Goal: Task Accomplishment & Management: Manage account settings

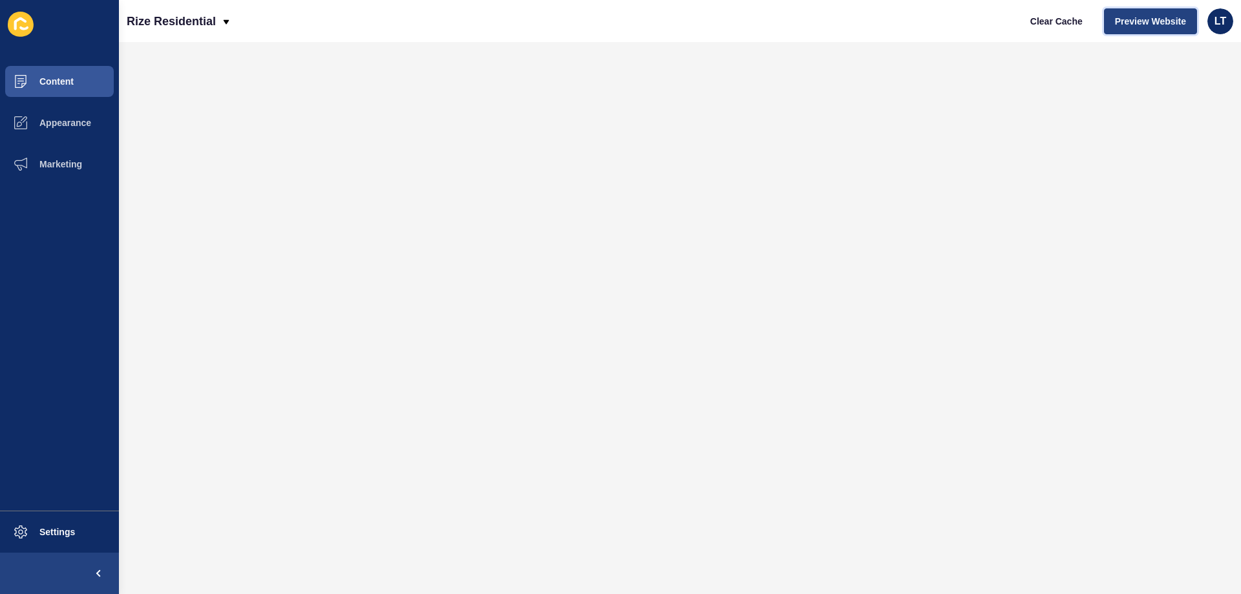
click at [1135, 25] on span "Preview Website" at bounding box center [1150, 21] width 71 height 13
click at [83, 124] on span "Appearance" at bounding box center [44, 123] width 93 height 10
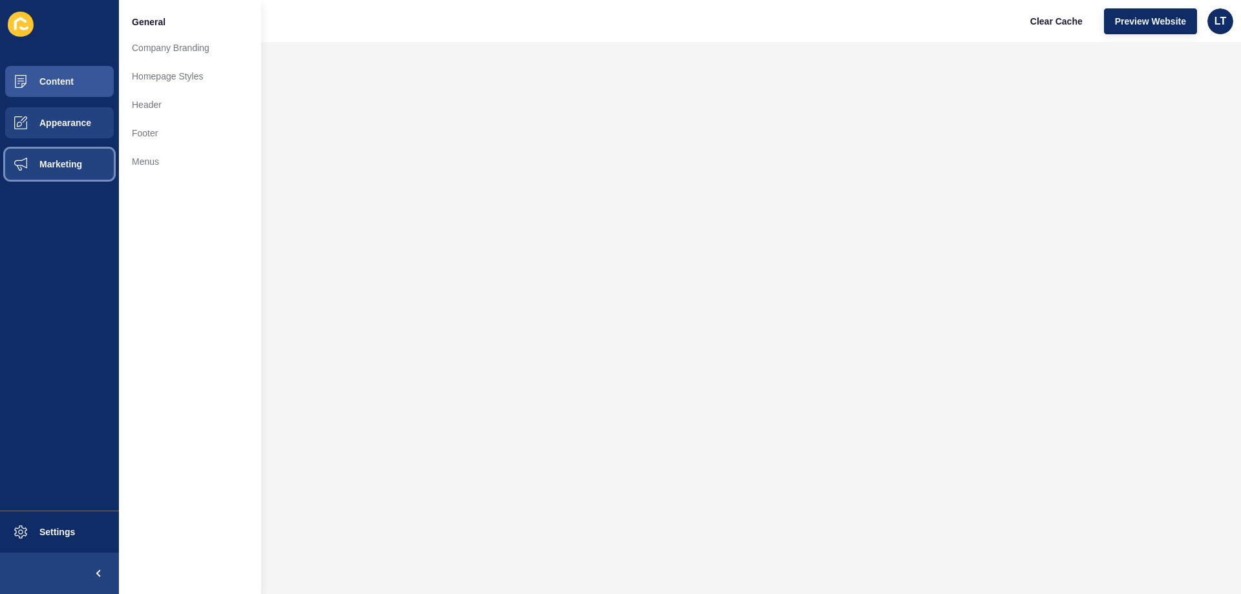
click at [77, 160] on span "Marketing" at bounding box center [40, 164] width 84 height 10
click at [58, 123] on span "Appearance" at bounding box center [44, 123] width 93 height 10
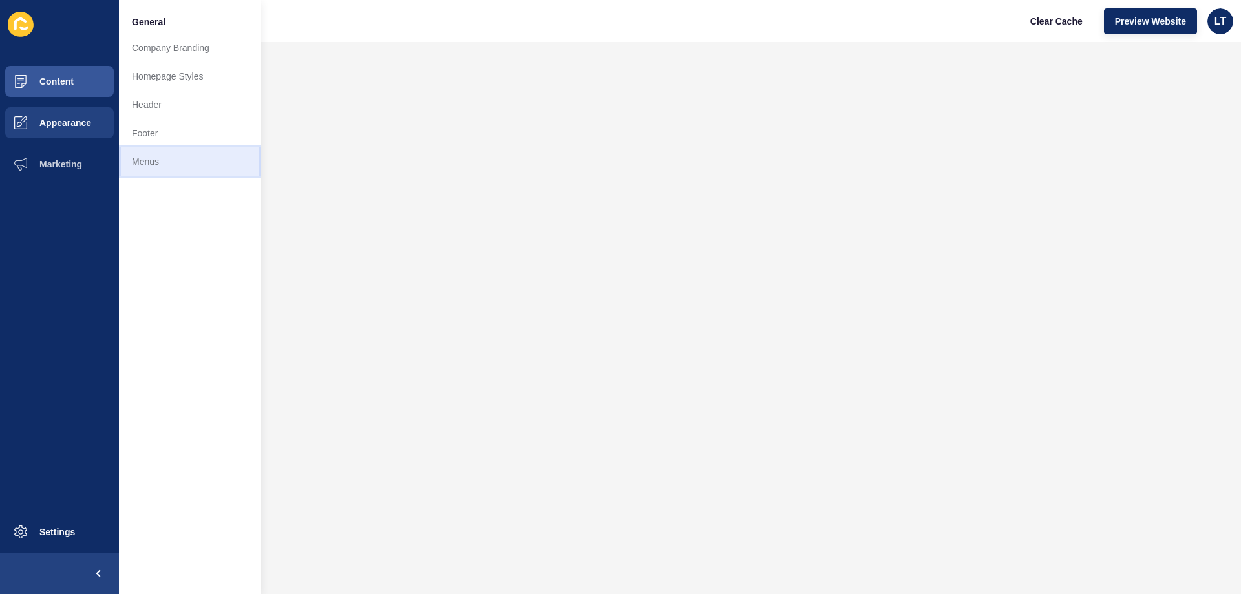
click at [138, 159] on link "Menus" at bounding box center [190, 161] width 142 height 28
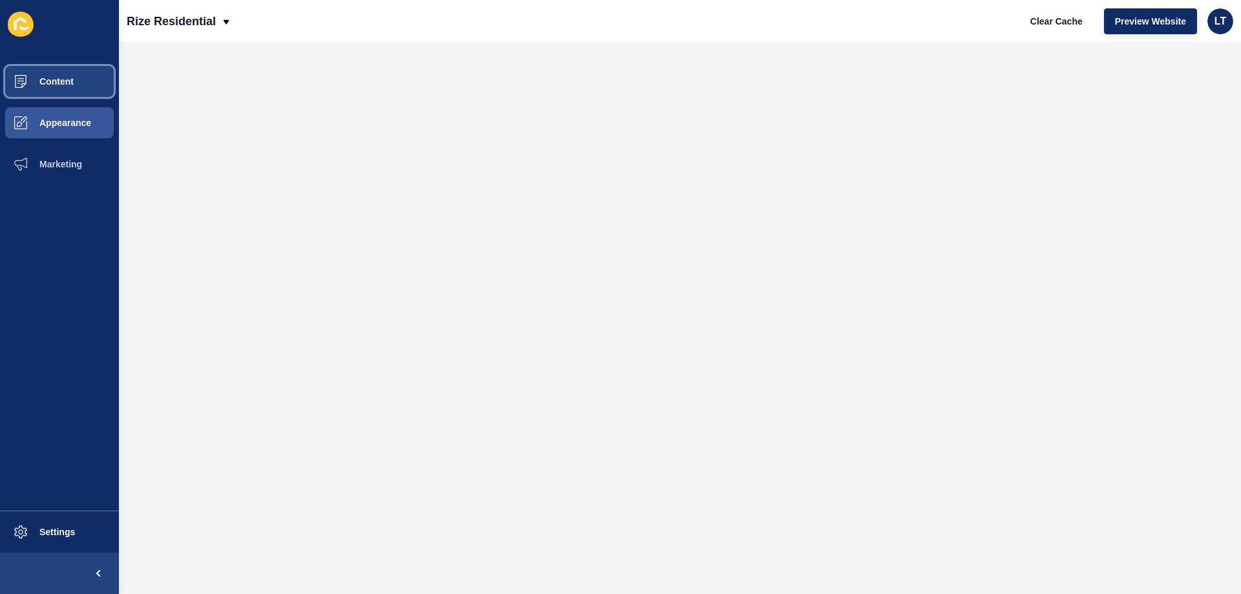
click at [46, 90] on button "Content" at bounding box center [59, 81] width 119 height 41
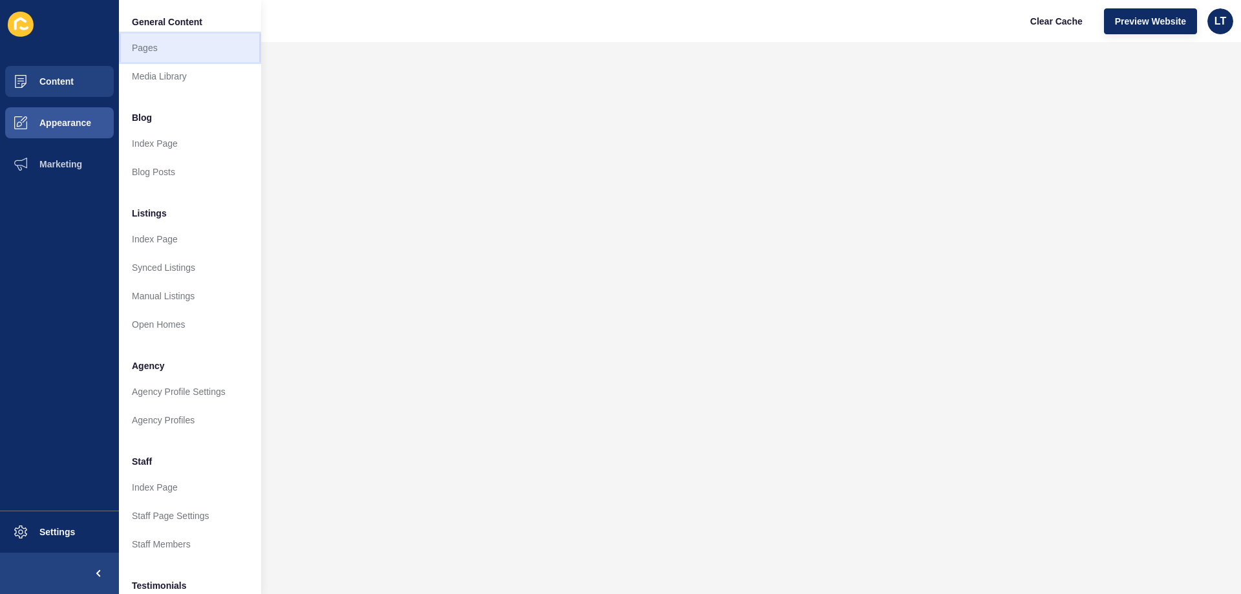
click at [149, 43] on link "Pages" at bounding box center [190, 48] width 142 height 28
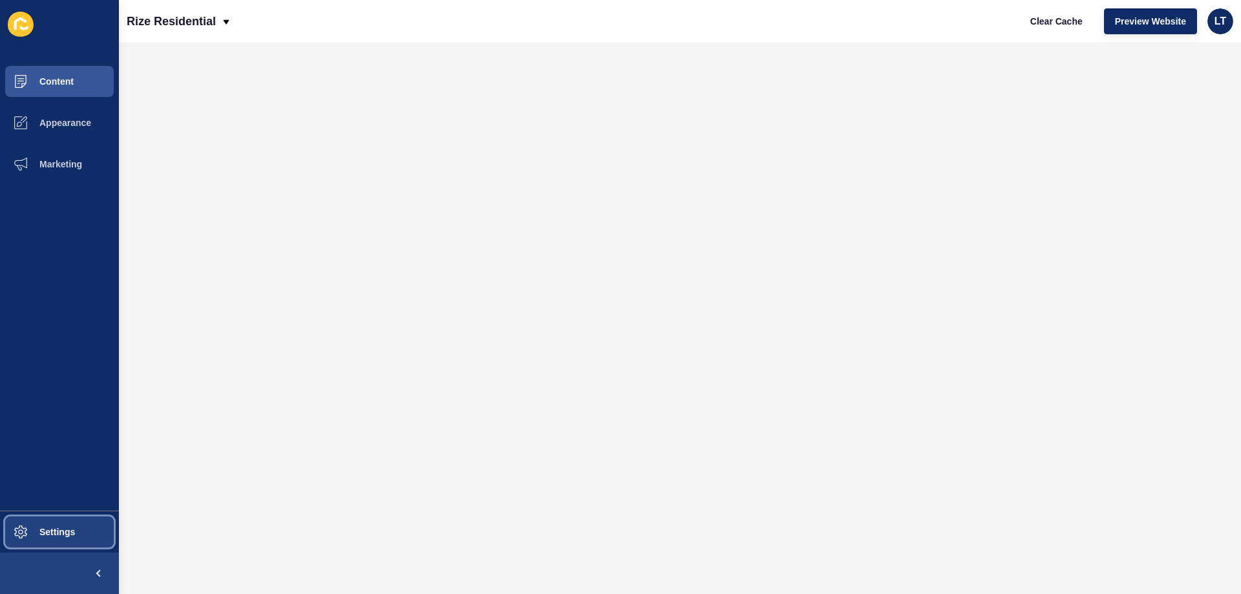
drag, startPoint x: 65, startPoint y: 77, endPoint x: 36, endPoint y: 527, distance: 451.5
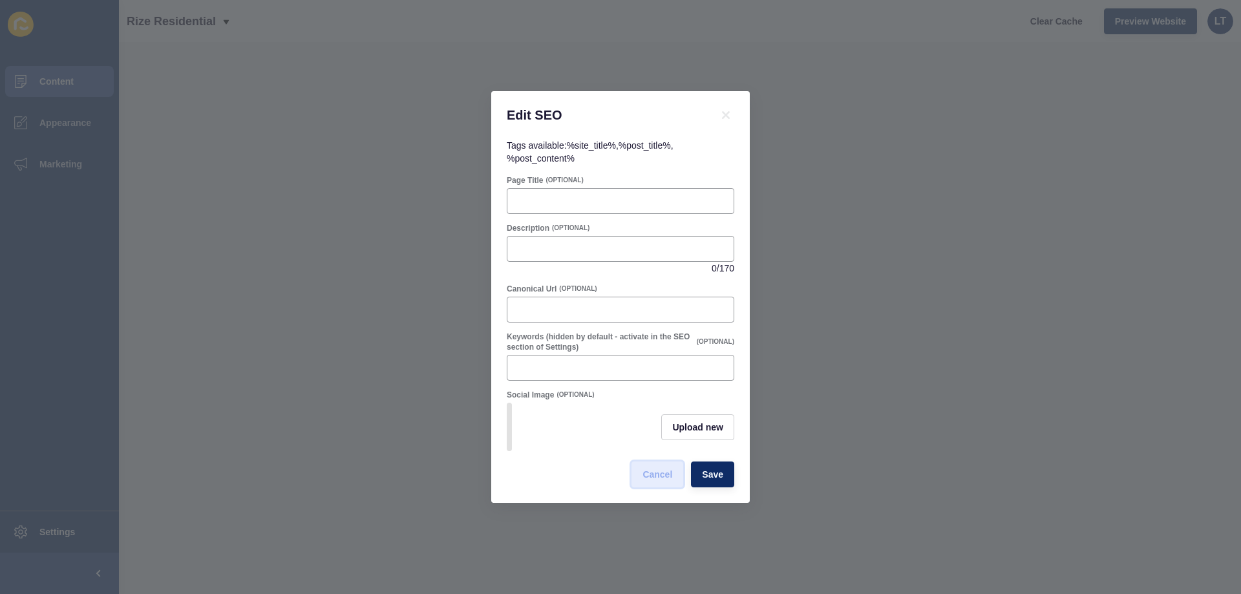
click at [663, 474] on span "Cancel" at bounding box center [658, 474] width 30 height 13
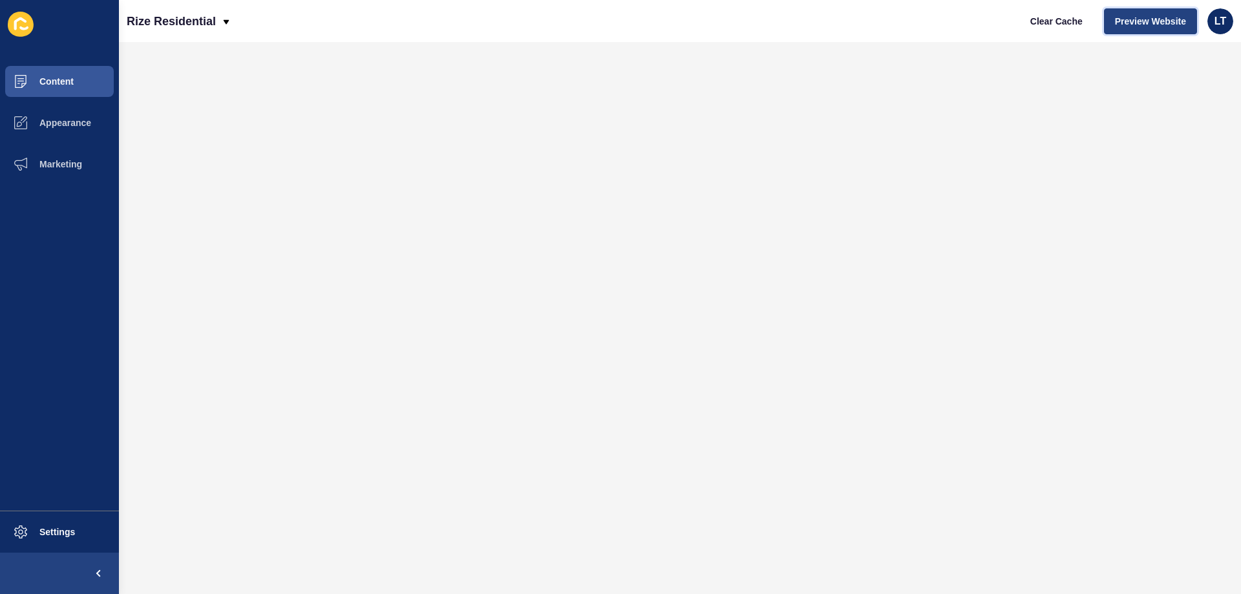
click at [1137, 20] on span "Preview Website" at bounding box center [1150, 21] width 71 height 13
click at [56, 116] on button "Appearance" at bounding box center [59, 122] width 119 height 41
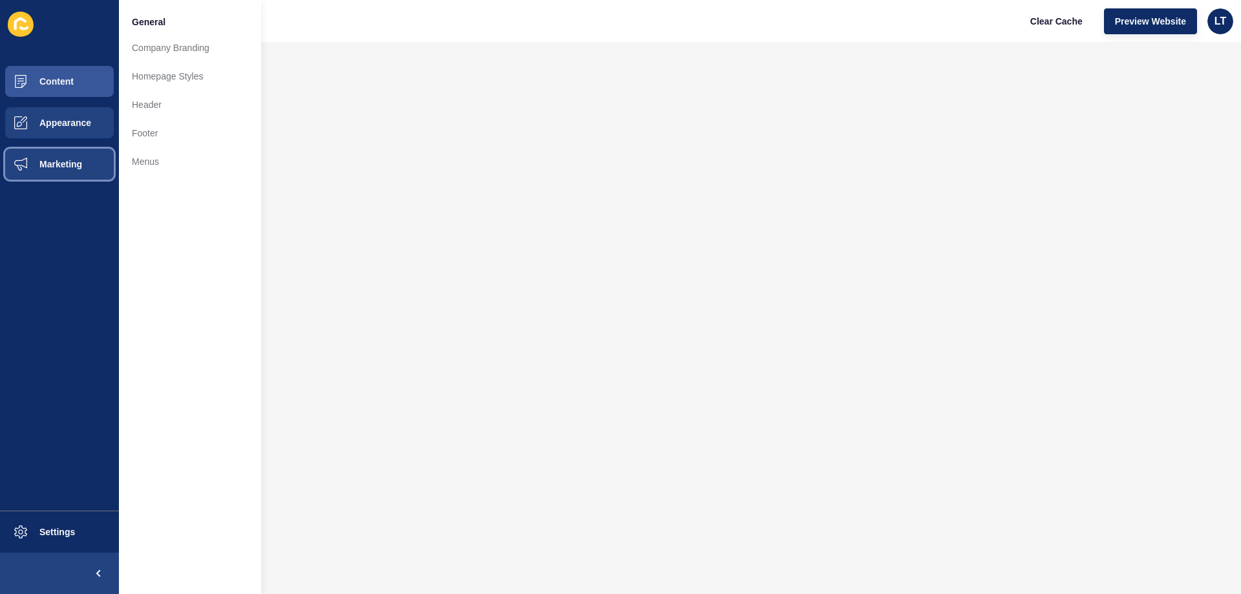
click at [66, 166] on span "Marketing" at bounding box center [40, 164] width 84 height 10
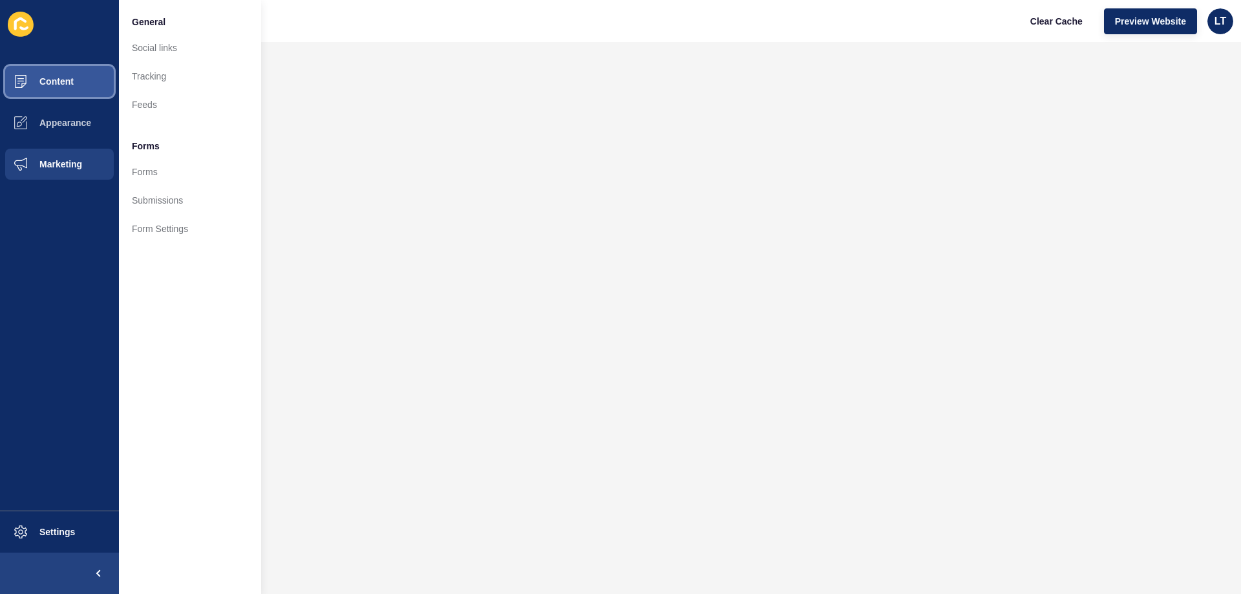
click at [64, 82] on span "Content" at bounding box center [36, 81] width 76 height 10
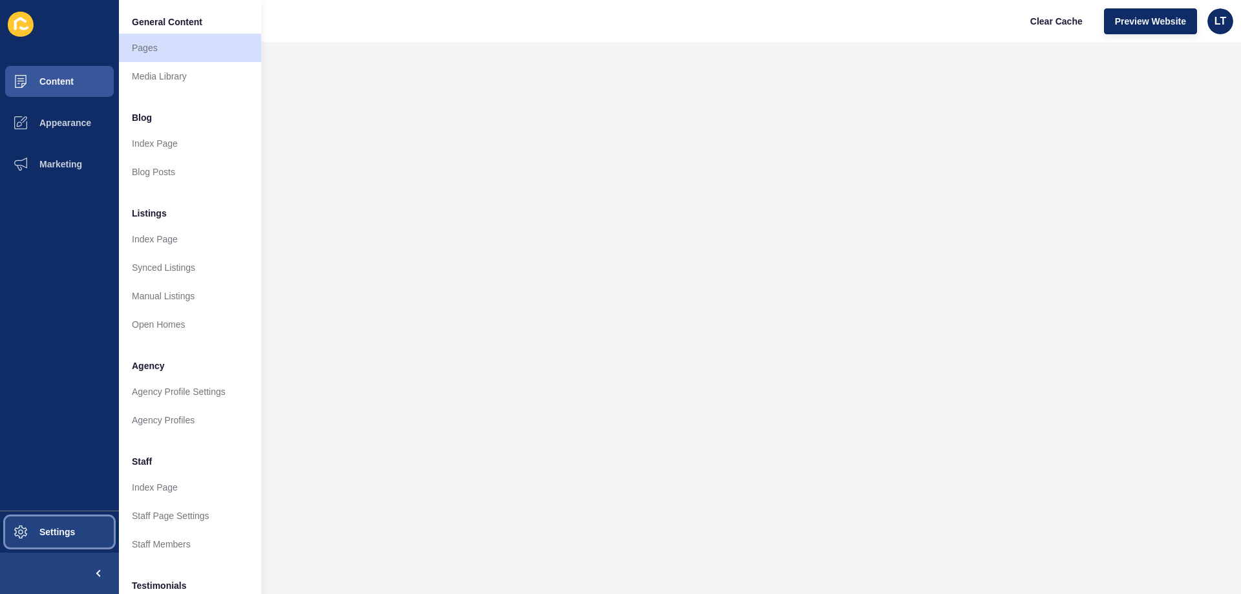
click at [61, 531] on span "Settings" at bounding box center [36, 532] width 77 height 10
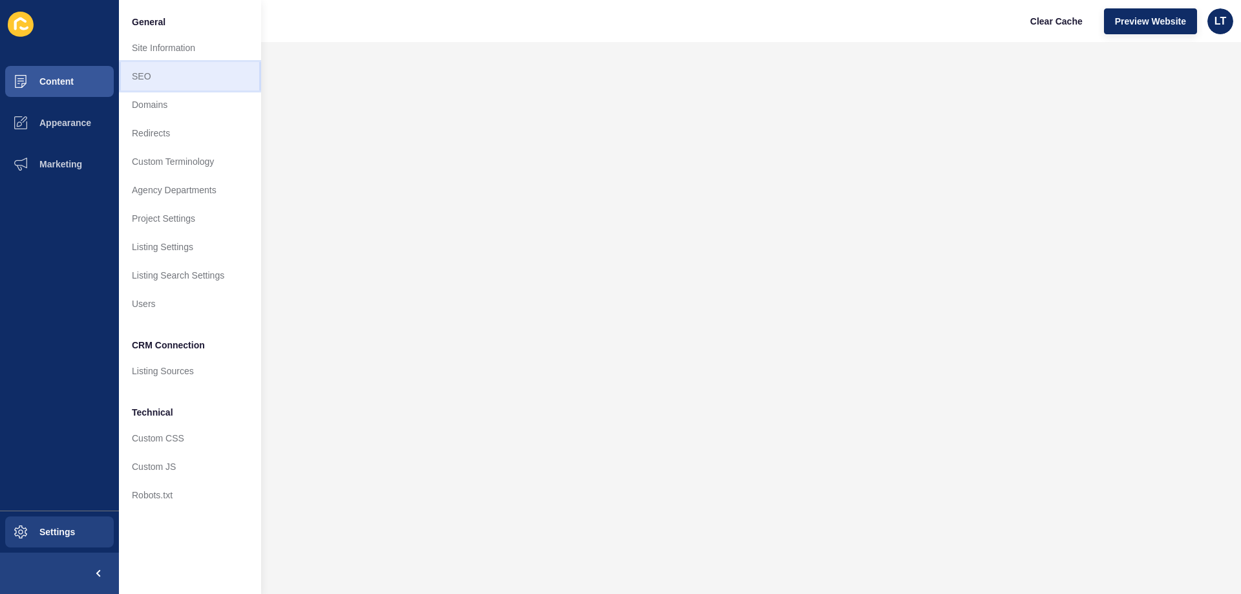
click at [158, 76] on link "SEO" at bounding box center [190, 76] width 142 height 28
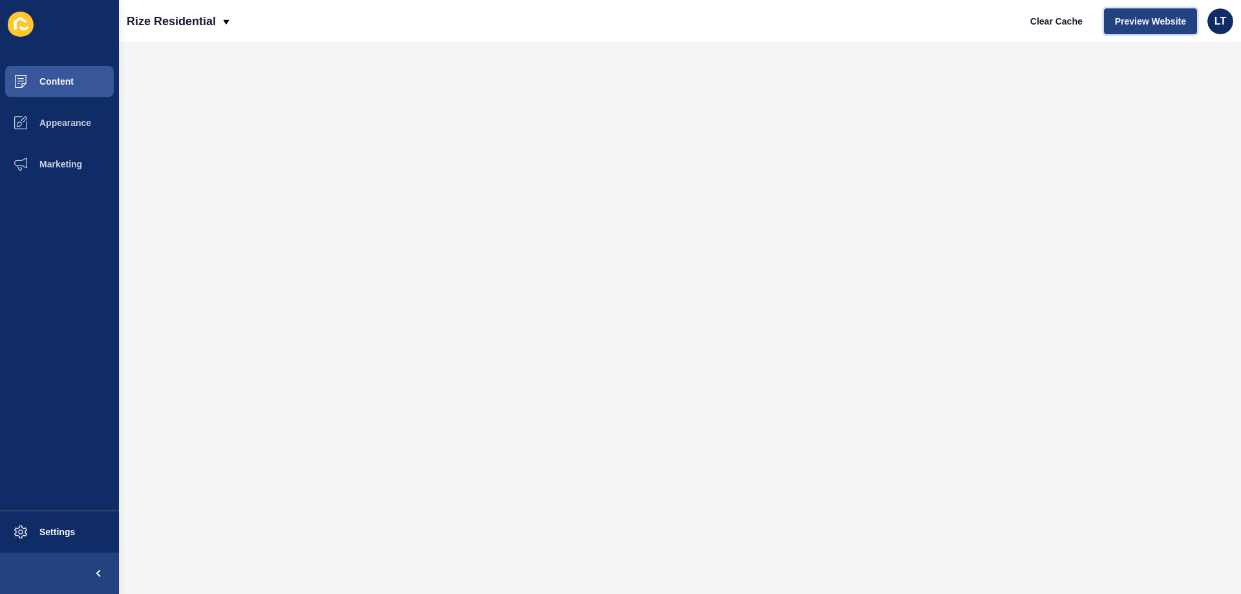
click at [1147, 22] on span "Preview Website" at bounding box center [1150, 21] width 71 height 13
click at [59, 163] on span "Marketing" at bounding box center [40, 164] width 84 height 10
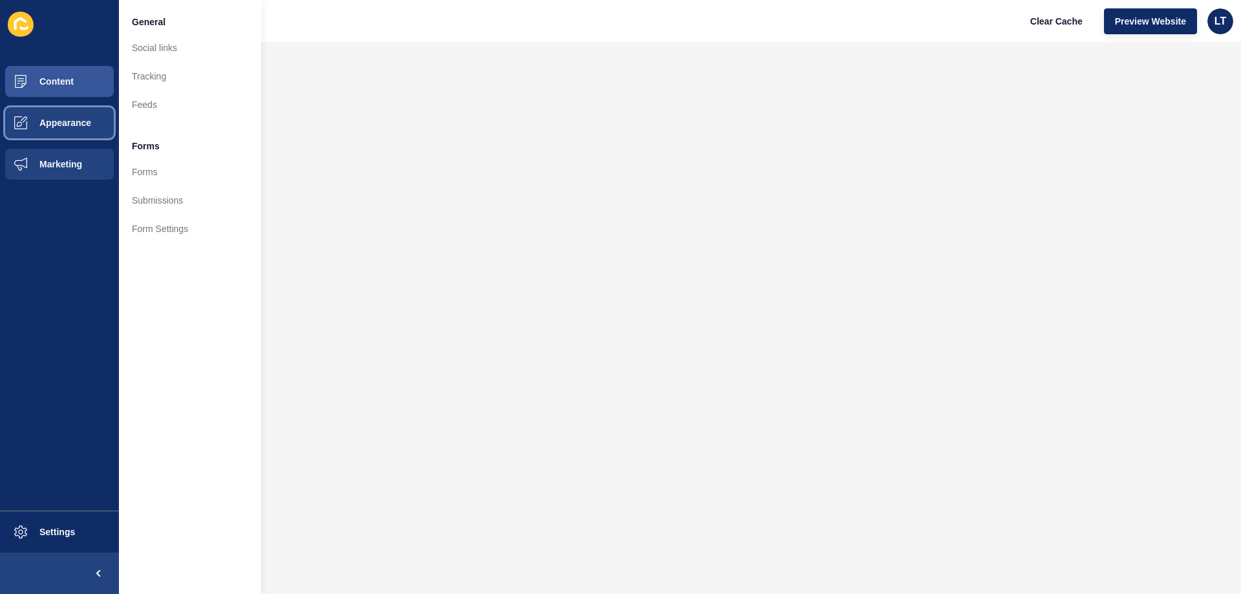
click at [67, 129] on button "Appearance" at bounding box center [59, 122] width 119 height 41
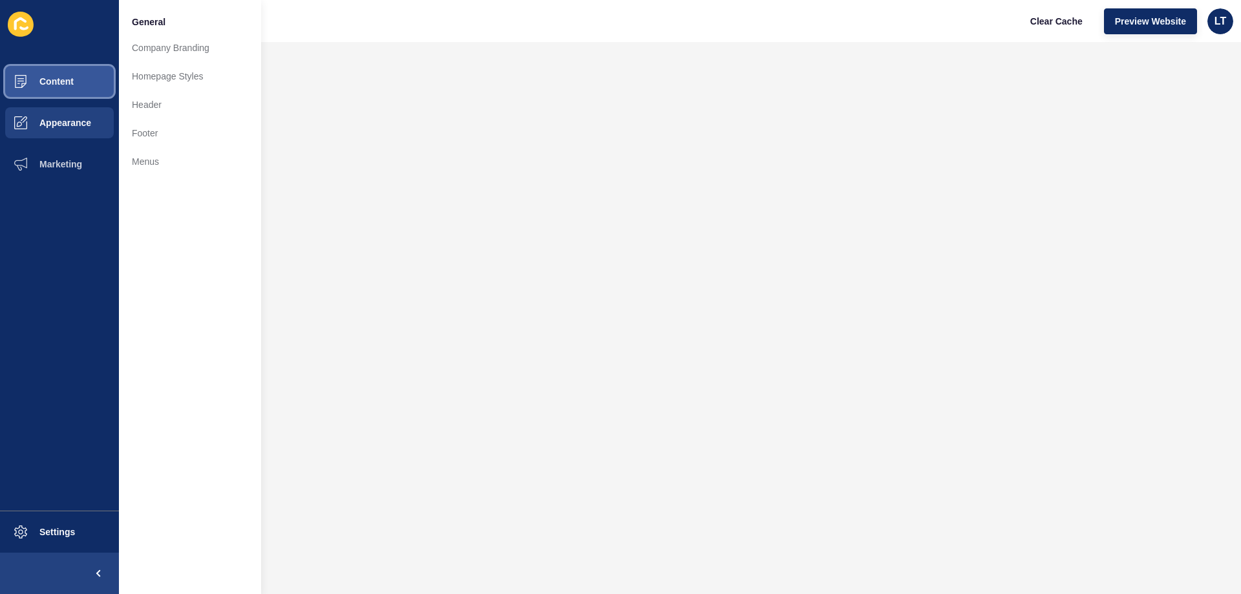
click at [63, 79] on span "Content" at bounding box center [36, 81] width 76 height 10
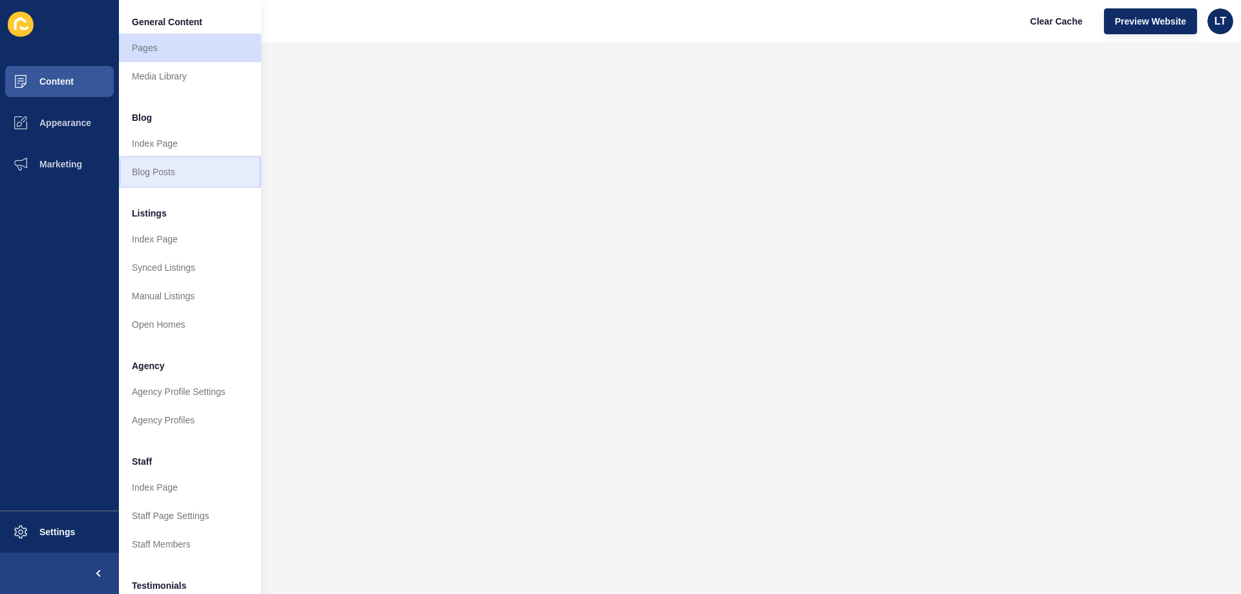
click at [162, 176] on link "Blog Posts" at bounding box center [190, 172] width 142 height 28
